Goal: Task Accomplishment & Management: Use online tool/utility

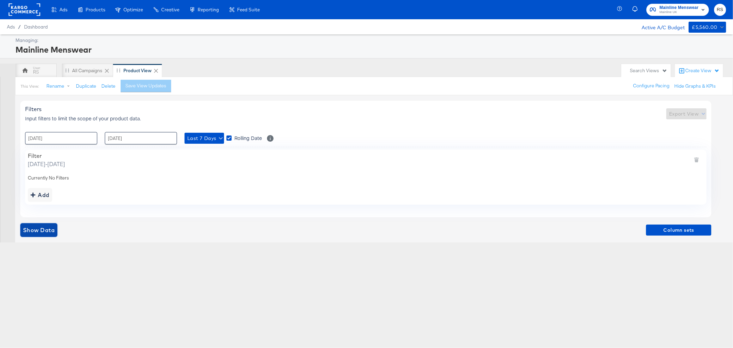
click at [34, 230] on span "Show Data" at bounding box center [39, 230] width 32 height 10
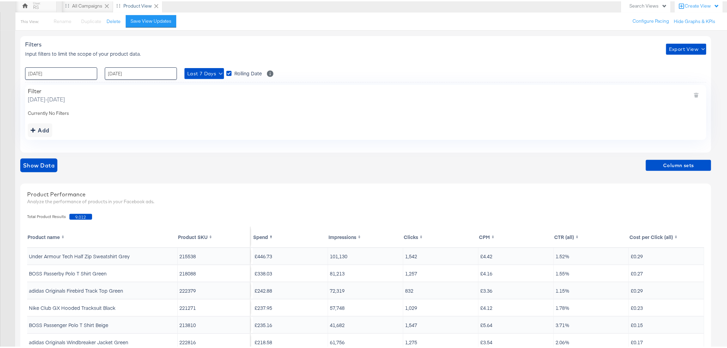
scroll to position [76, 0]
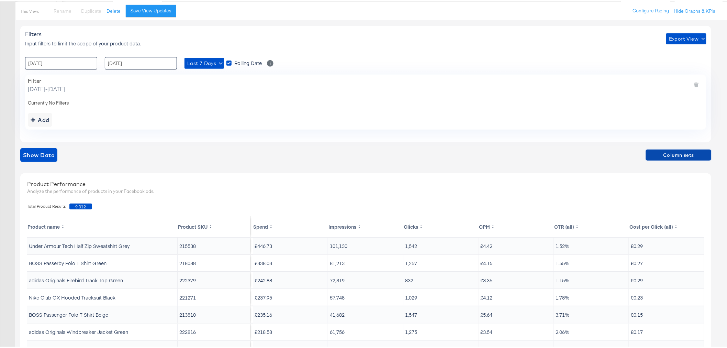
click at [656, 153] on span "Column sets" at bounding box center [679, 153] width 60 height 9
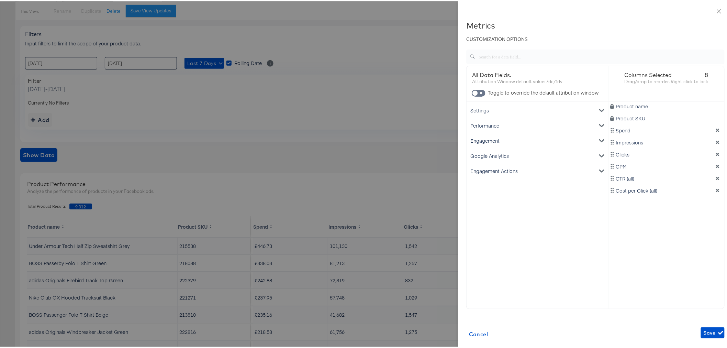
click at [716, 140] on icon "dimension-list" at bounding box center [717, 140] width 3 height 3
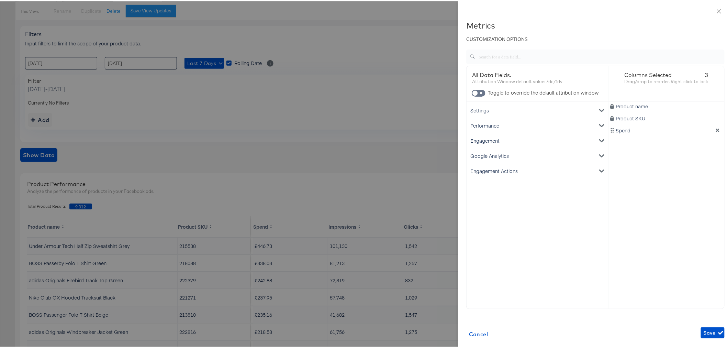
click at [497, 156] on div "Google Analytics" at bounding box center [537, 154] width 139 height 15
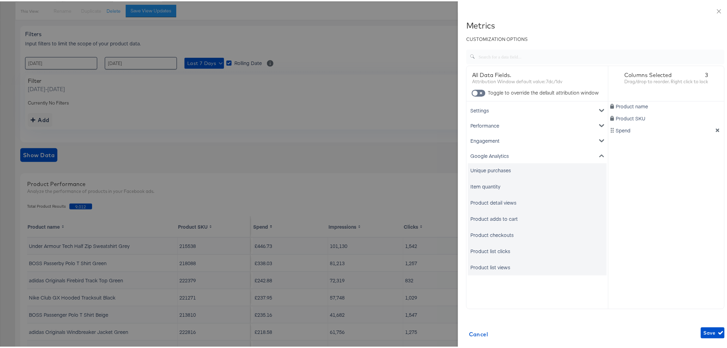
click at [481, 168] on div "Unique purchases" at bounding box center [490, 168] width 41 height 7
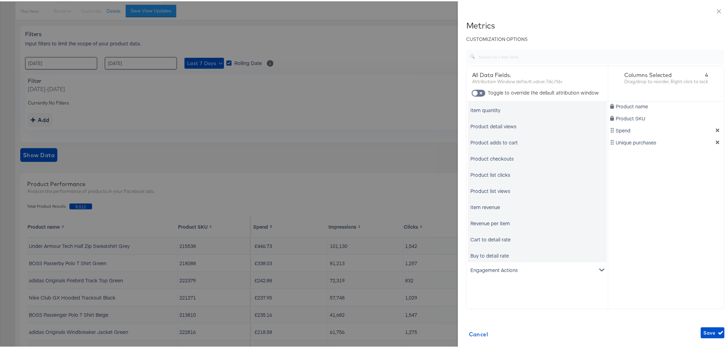
click at [486, 202] on div "Item revenue" at bounding box center [485, 205] width 30 height 7
click at [704, 332] on span "Save" at bounding box center [713, 331] width 18 height 9
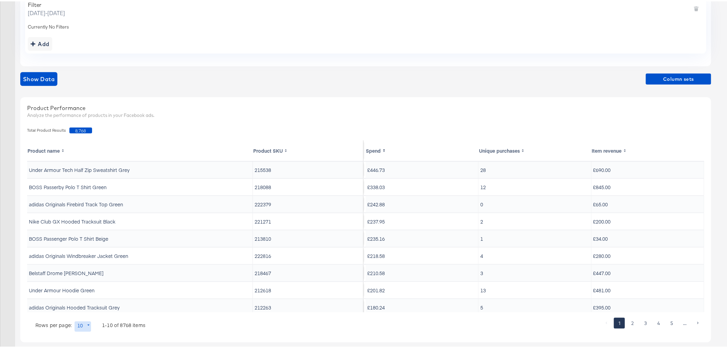
scroll to position [159, 0]
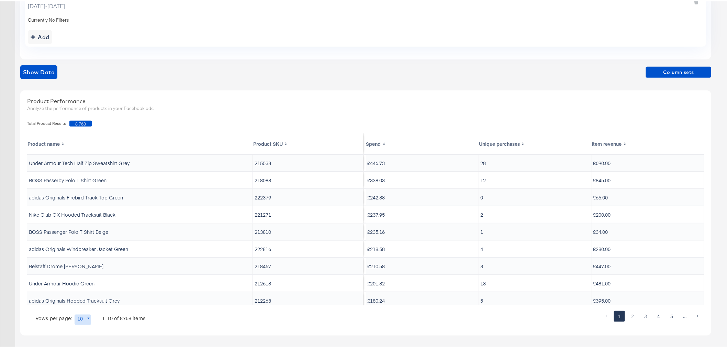
click at [82, 316] on body "Ads Ads Dashboard Main dashboard for Media Buying. New Campaign Create a new ca…" at bounding box center [366, 94] width 733 height 507
click at [84, 278] on li "20" at bounding box center [85, 276] width 22 height 11
type input "20"
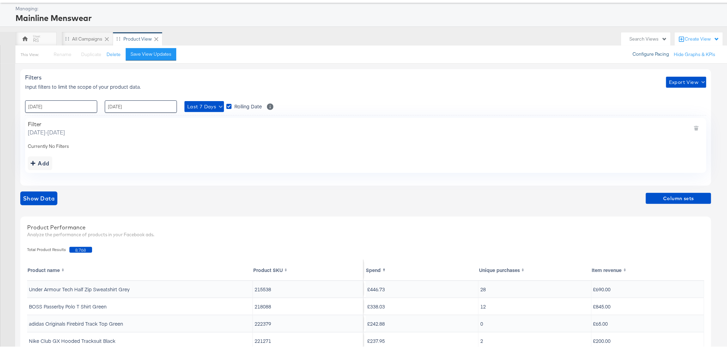
scroll to position [6, 0]
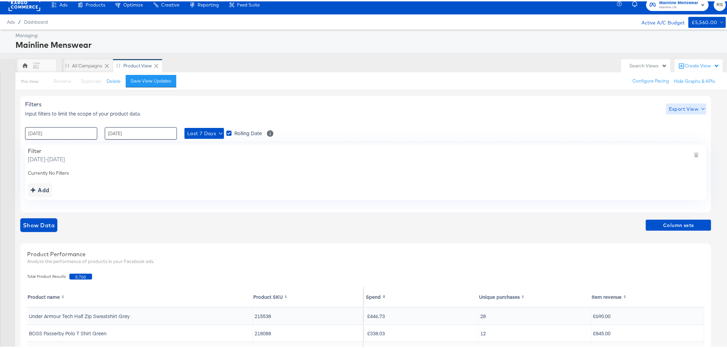
click at [689, 107] on span "Export View" at bounding box center [686, 107] width 35 height 9
click at [685, 123] on link "Current View" at bounding box center [688, 121] width 32 height 7
